Goal: Find specific page/section

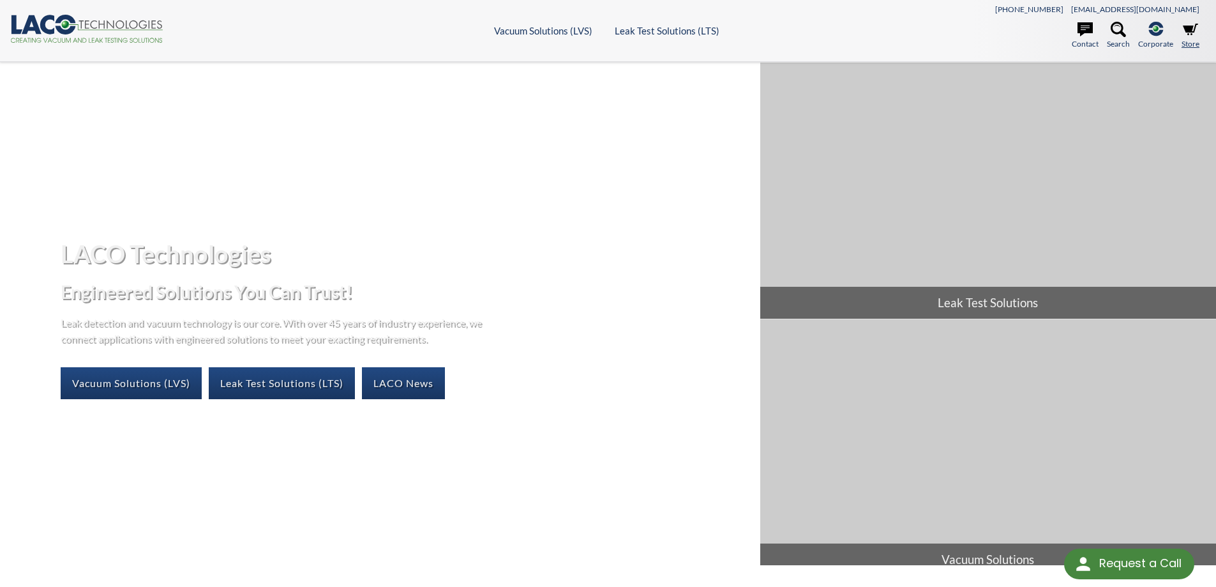
click at [1194, 38] on link "Store" at bounding box center [1191, 36] width 18 height 28
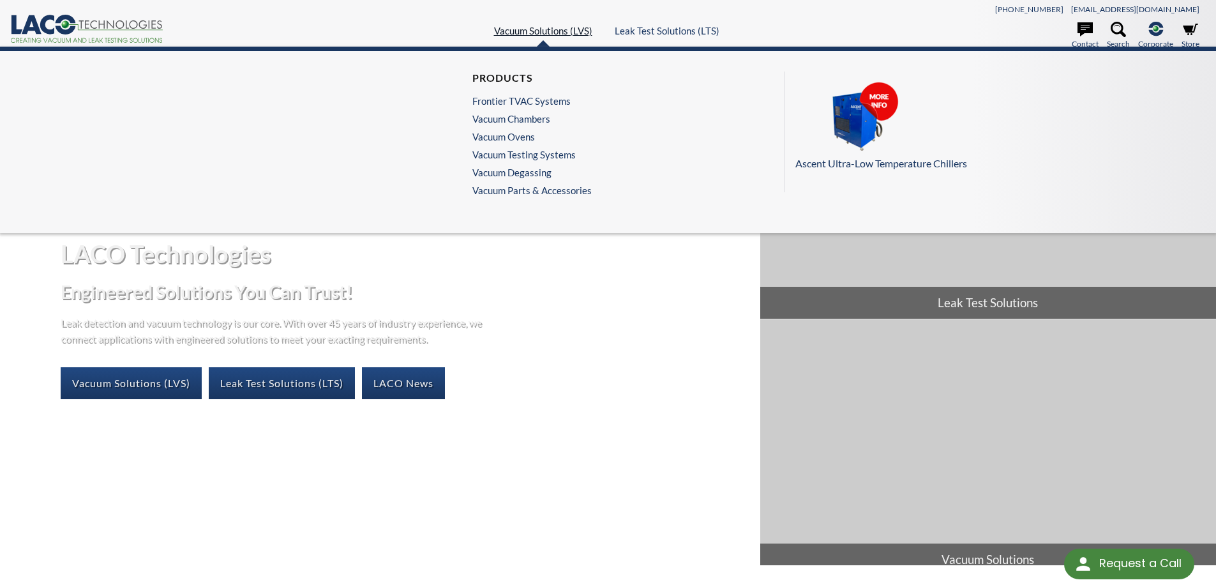
click at [537, 35] on link "Vacuum Solutions (LVS)" at bounding box center [543, 30] width 98 height 11
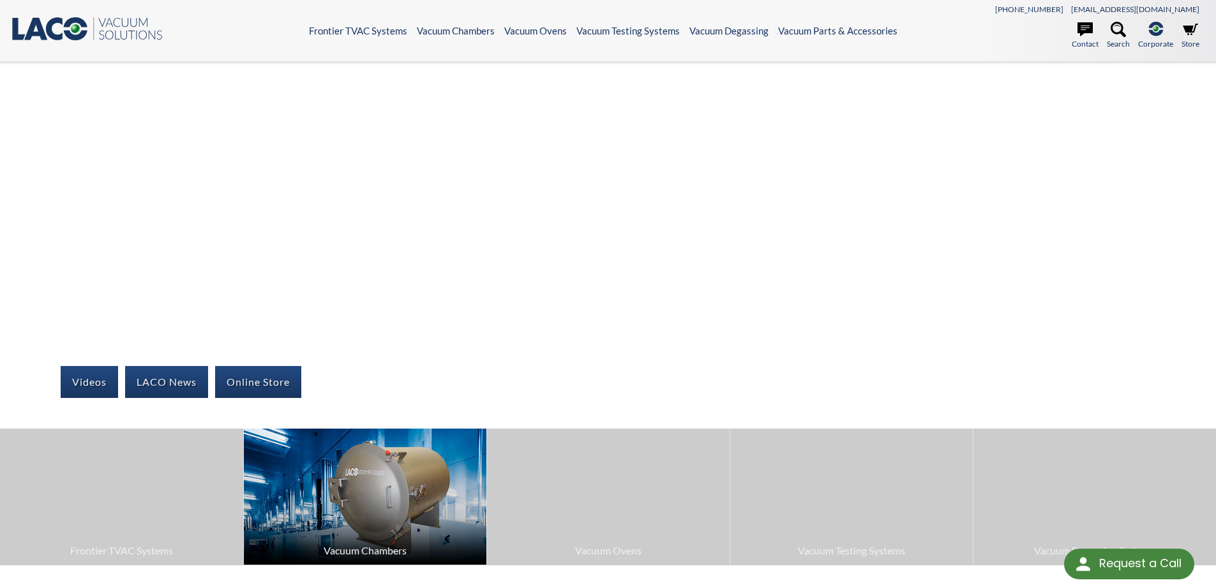
click at [324, 542] on span "Vacuum Chambers" at bounding box center [365, 550] width 230 height 17
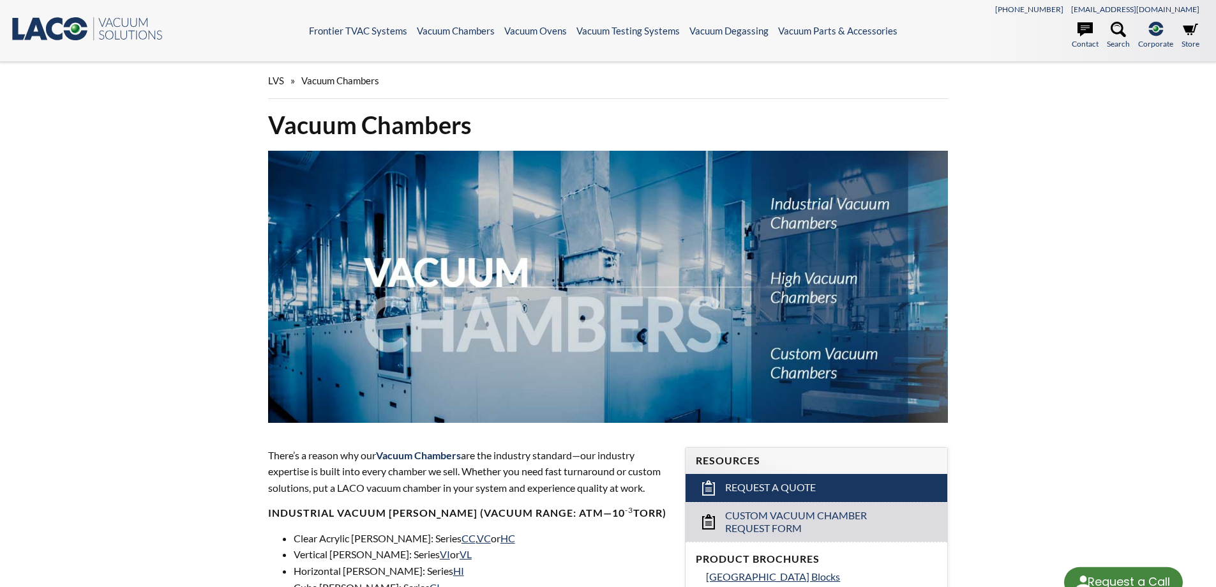
select select "Language Translate Widget"
